Goal: Information Seeking & Learning: Learn about a topic

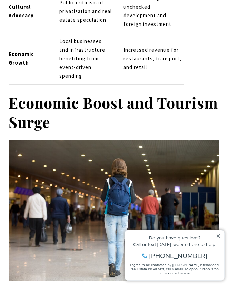
scroll to position [1020, 0]
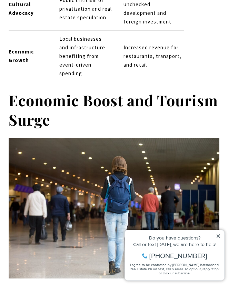
click at [160, 91] on h2 "Economic Boost and Tourism Surge" at bounding box center [114, 110] width 211 height 39
click at [216, 239] on div "Do you have questions?" at bounding box center [174, 237] width 92 height 5
click at [216, 237] on icon at bounding box center [217, 235] width 3 height 3
click at [216, 235] on icon at bounding box center [218, 235] width 5 height 5
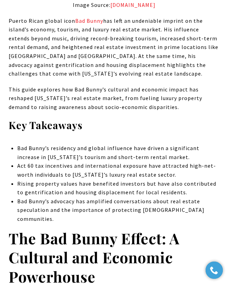
scroll to position [299, 0]
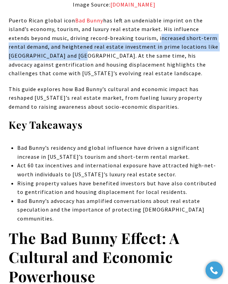
drag, startPoint x: 135, startPoint y: 38, endPoint x: 61, endPoint y: 54, distance: 75.9
click at [61, 54] on p "Puerto Rican global icon Bad Bunny has left an undeniable imprint on the island…" at bounding box center [114, 47] width 211 height 62
copy p "increased short-term rental demand, and heightened real estate investment in pr…"
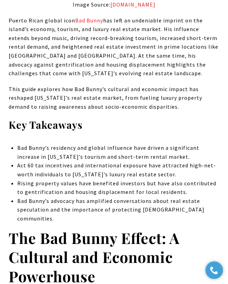
click at [92, 98] on p "This guide explores how Bad Bunny’s cultural and economic impact has reshaped […" at bounding box center [114, 98] width 211 height 27
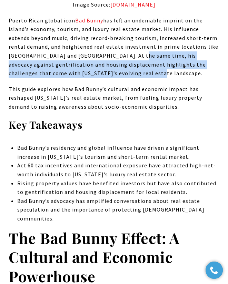
drag, startPoint x: 111, startPoint y: 54, endPoint x: 111, endPoint y: 70, distance: 15.8
click at [111, 71] on p "Puerto Rican global icon Bad Bunny has left an undeniable imprint on the island…" at bounding box center [114, 47] width 211 height 62
copy p "his advocacy against gentrification and housing displacement highlights the cha…"
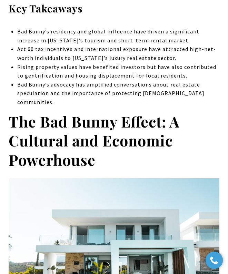
scroll to position [417, 0]
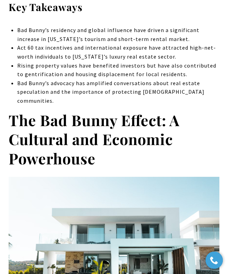
click at [75, 110] on strong "The Bad Bunny Effect: A Cultural and Economic Powerhouse" at bounding box center [94, 139] width 171 height 59
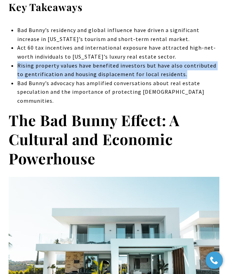
drag, startPoint x: 18, startPoint y: 62, endPoint x: 178, endPoint y: 72, distance: 160.5
click at [178, 72] on p "Rising property values have benefited investors but have also contributed to ge…" at bounding box center [118, 70] width 202 height 18
copy p "Rising property values have benefited investors but have also contributed to ge…"
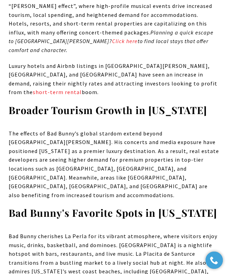
scroll to position [1453, 0]
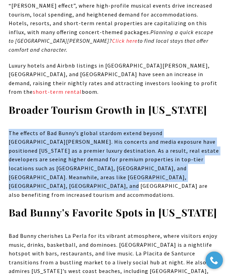
drag, startPoint x: 182, startPoint y: 82, endPoint x: 8, endPoint y: 32, distance: 181.3
copy p "The effects of Bad Bunny’s global stardom extend beyond [GEOGRAPHIC_DATA][PERSO…"
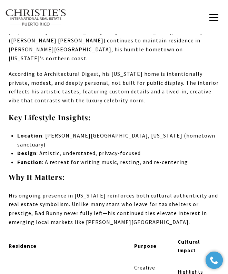
scroll to position [1782, 0]
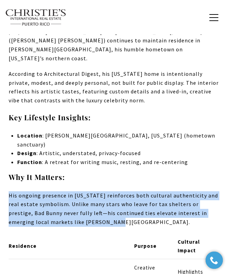
drag, startPoint x: 7, startPoint y: 47, endPoint x: 69, endPoint y: 78, distance: 68.4
copy p "His ongoing presence in [US_STATE] reinforces both cultural authenticity and re…"
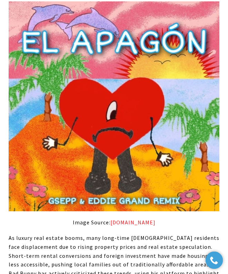
scroll to position [2751, 0]
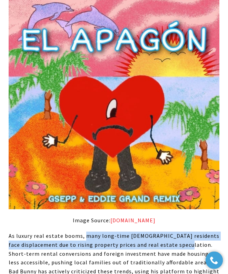
copy p "many long-time Puerto Rican residents face displacement due to rising property …"
drag, startPoint x: 84, startPoint y: 19, endPoint x: 193, endPoint y: 27, distance: 108.8
click at [193, 232] on p "As luxury real estate booms, many long-time [DEMOGRAPHIC_DATA] residents face d…" at bounding box center [114, 258] width 211 height 53
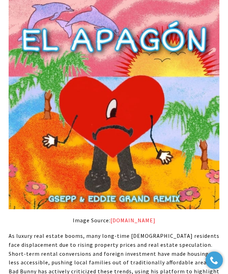
click at [152, 232] on p "As luxury real estate booms, many long-time [DEMOGRAPHIC_DATA] residents face d…" at bounding box center [114, 258] width 211 height 53
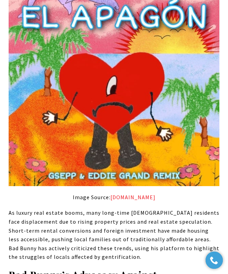
scroll to position [2775, 0]
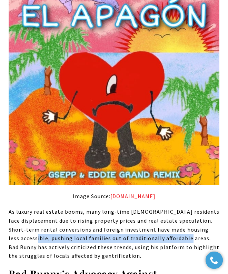
copy p "pushing local families out of traditionally affordable areas"
drag, startPoint x: 38, startPoint y: 21, endPoint x: 189, endPoint y: 22, distance: 151.3
click at [189, 207] on p "As luxury real estate booms, many long-time [DEMOGRAPHIC_DATA] residents face d…" at bounding box center [114, 233] width 211 height 53
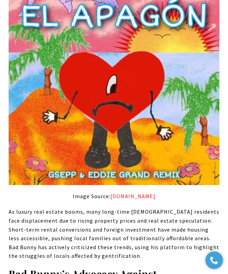
click at [173, 207] on p "As luxury real estate booms, many long-time [DEMOGRAPHIC_DATA] residents face d…" at bounding box center [114, 233] width 211 height 53
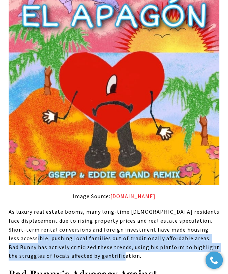
drag, startPoint x: 125, startPoint y: 40, endPoint x: 40, endPoint y: 22, distance: 87.2
click at [40, 207] on p "As luxury real estate booms, many long-time [DEMOGRAPHIC_DATA] residents face d…" at bounding box center [114, 233] width 211 height 53
copy p "pushing local families out of traditionally affordable areas. Bad Bunny has act…"
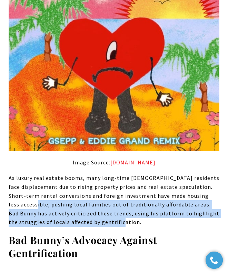
scroll to position [2809, 0]
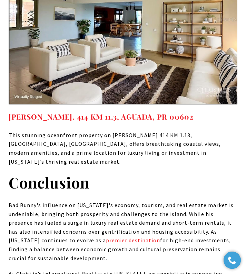
scroll to position [4222, 0]
